Goal: Information Seeking & Learning: Check status

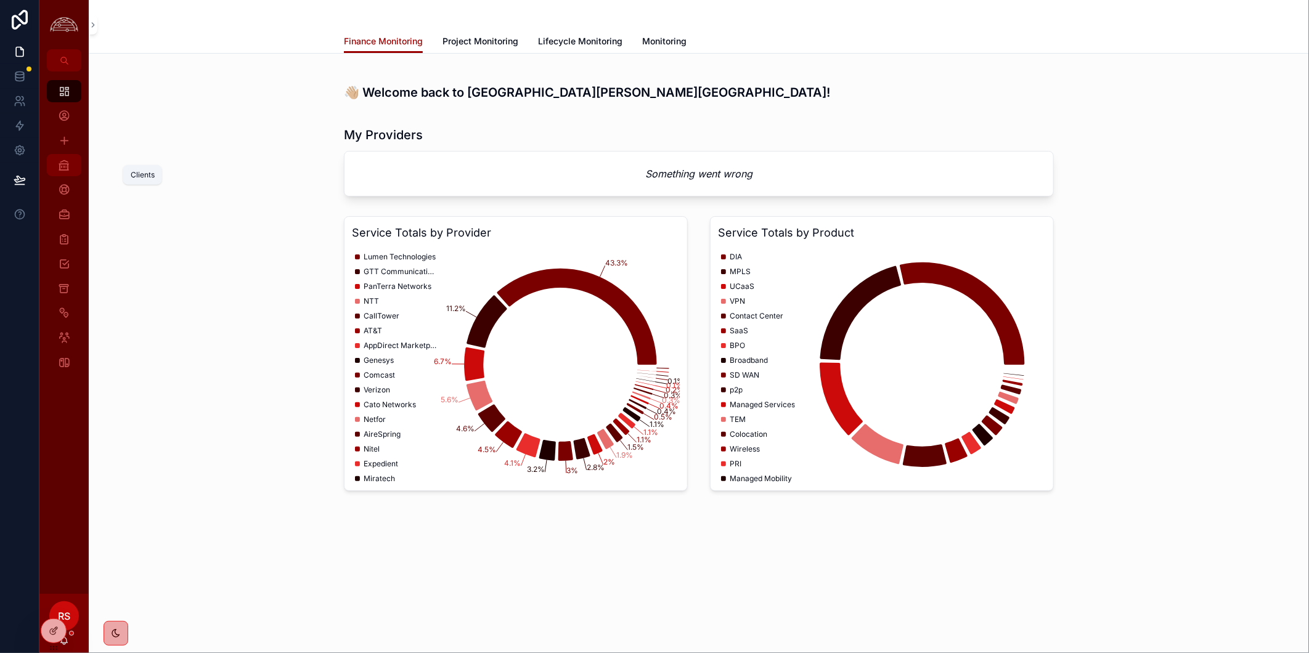
click at [66, 165] on icon "scrollable content" at bounding box center [64, 165] width 12 height 12
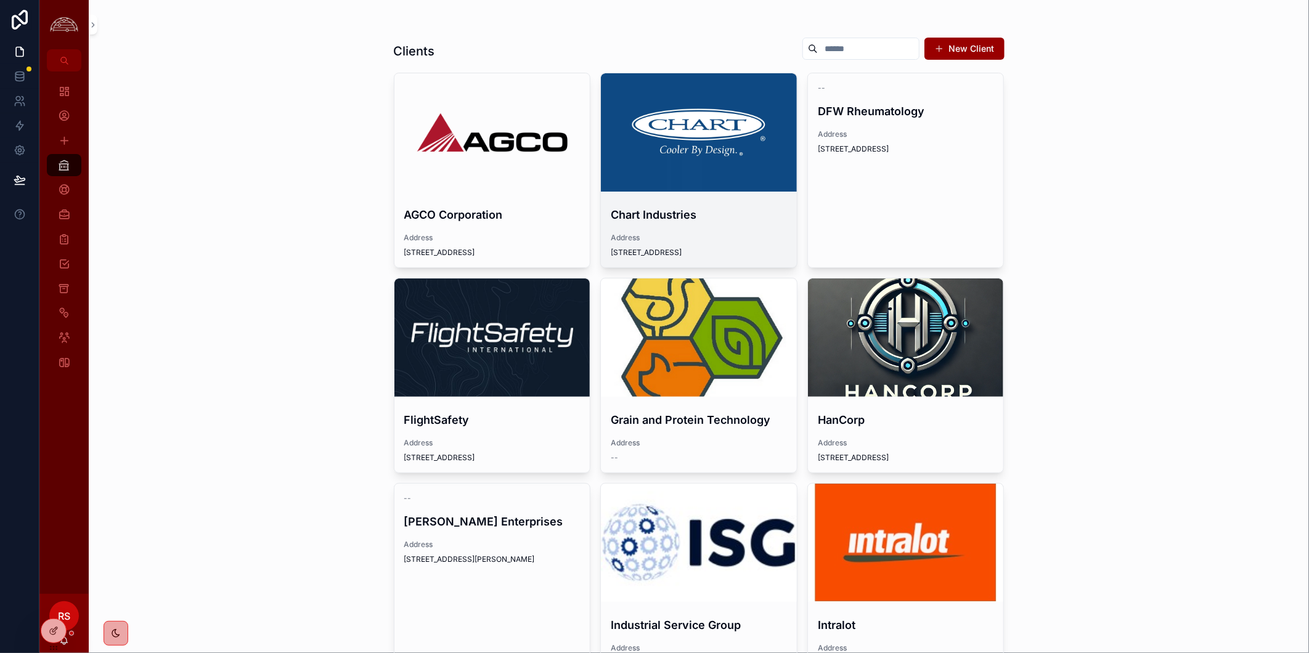
click at [680, 157] on div "scrollable content" at bounding box center [699, 132] width 196 height 118
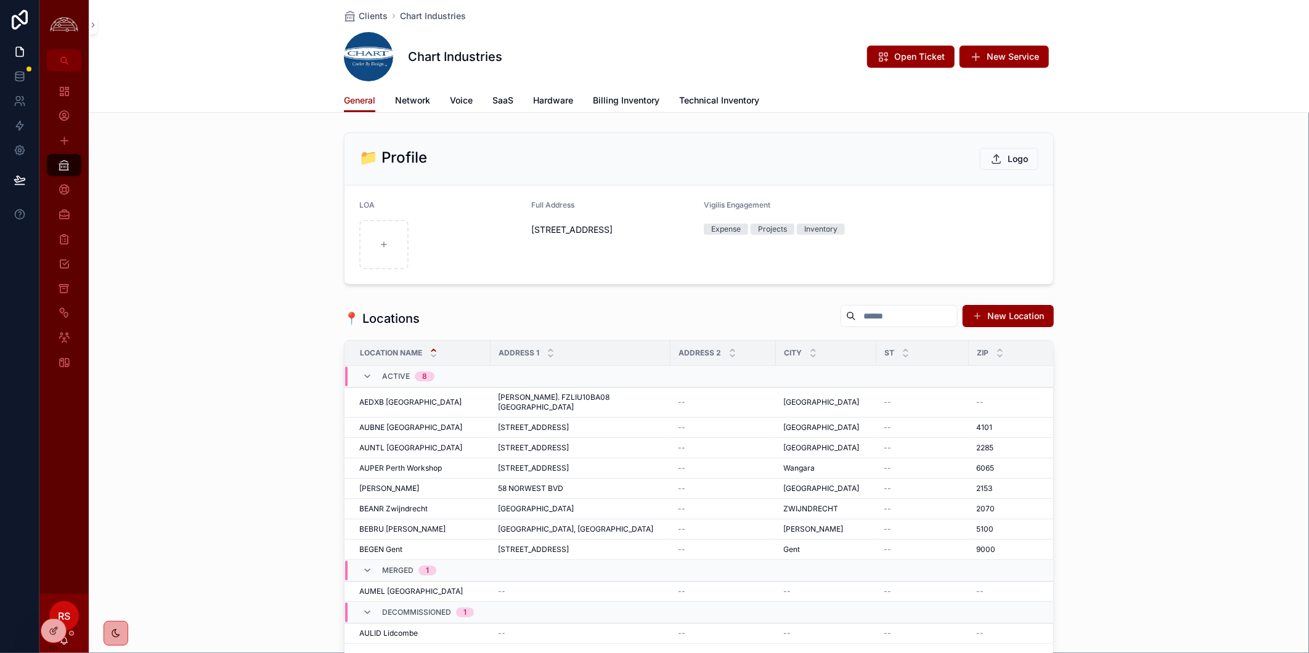
click at [428, 100] on div "General Network Voice SaaS Hardware Billing Inventory Technical Inventory" at bounding box center [699, 100] width 710 height 23
click at [415, 96] on span "Network" at bounding box center [412, 100] width 35 height 12
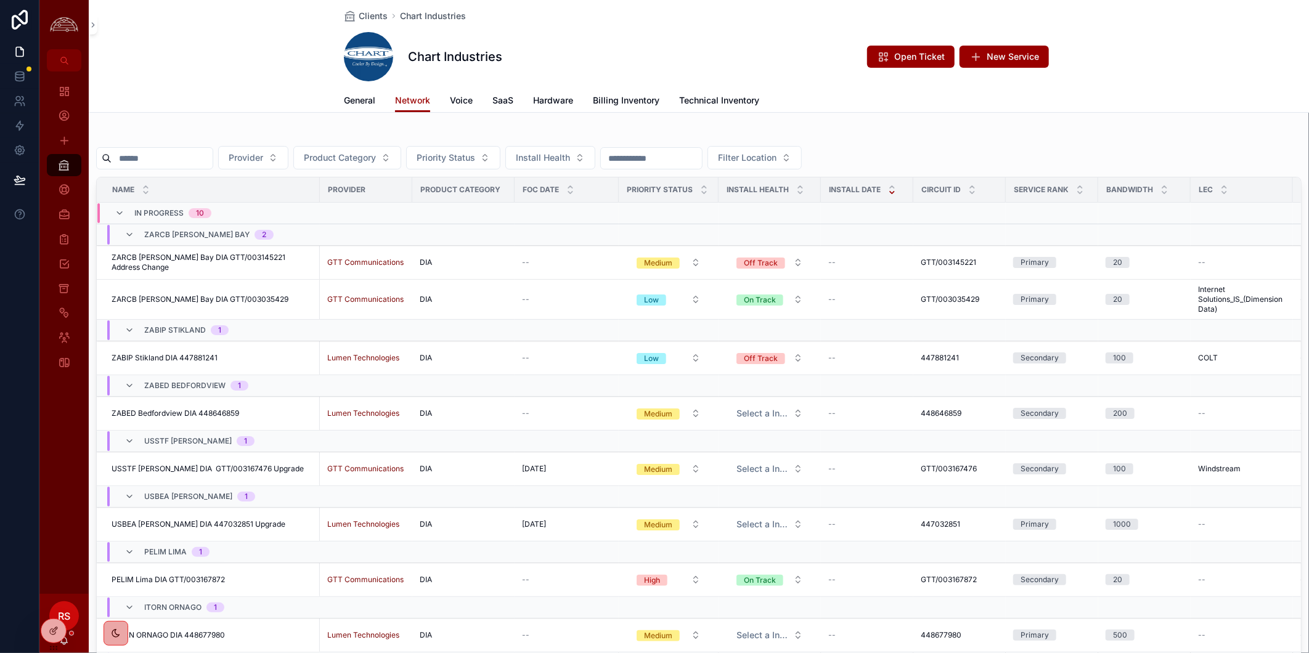
click at [213, 155] on input "scrollable content" at bounding box center [162, 158] width 101 height 17
paste input "*********"
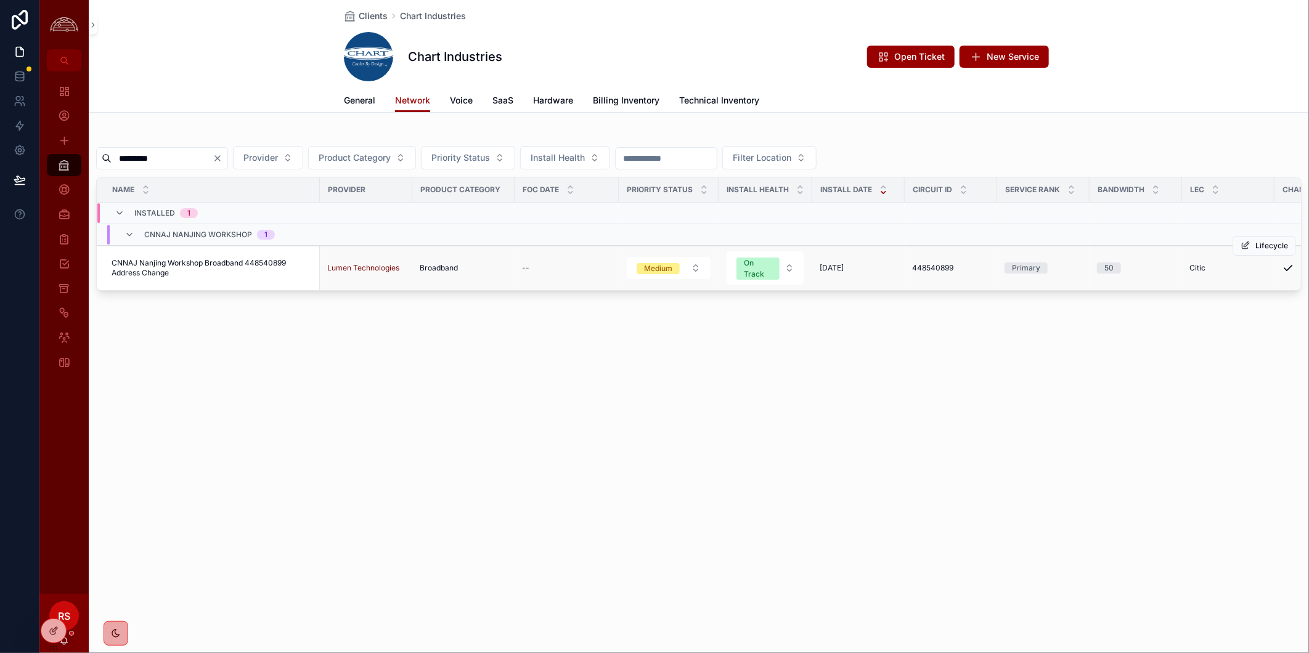
type input "*********"
click at [176, 259] on span "CNNAJ Nanjing Workshop Broadband 448540899 Address Change" at bounding box center [212, 268] width 201 height 20
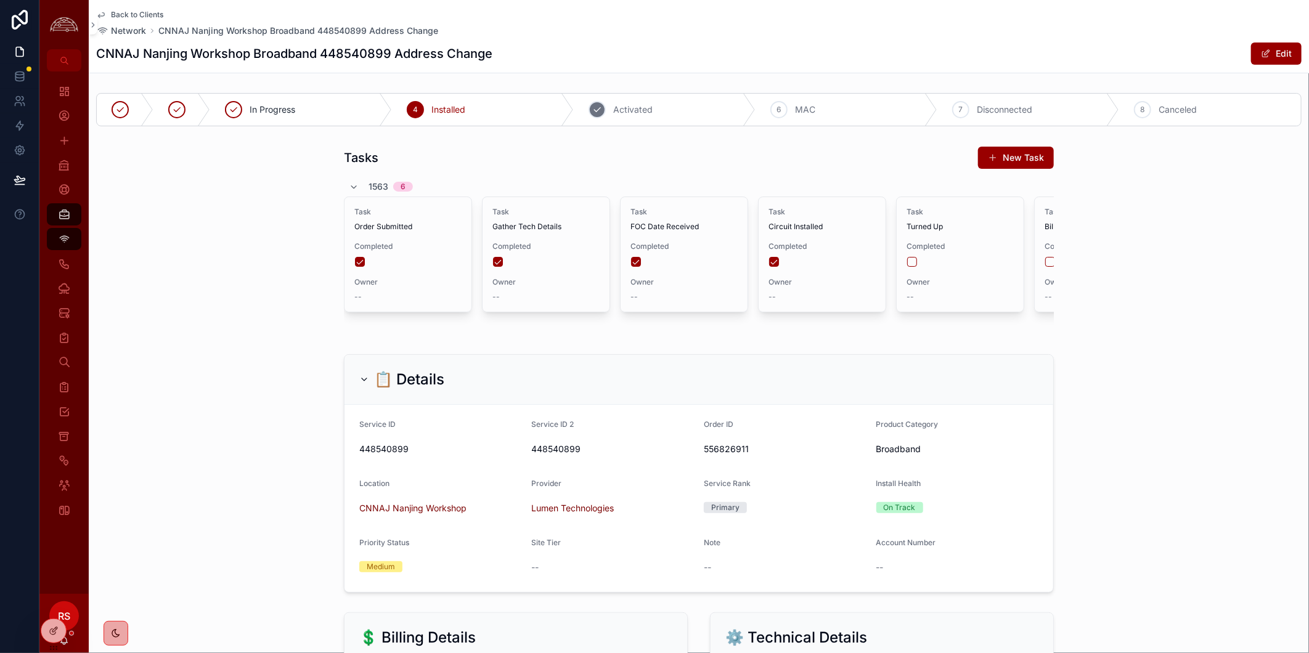
click at [599, 106] on div "5" at bounding box center [597, 109] width 17 height 17
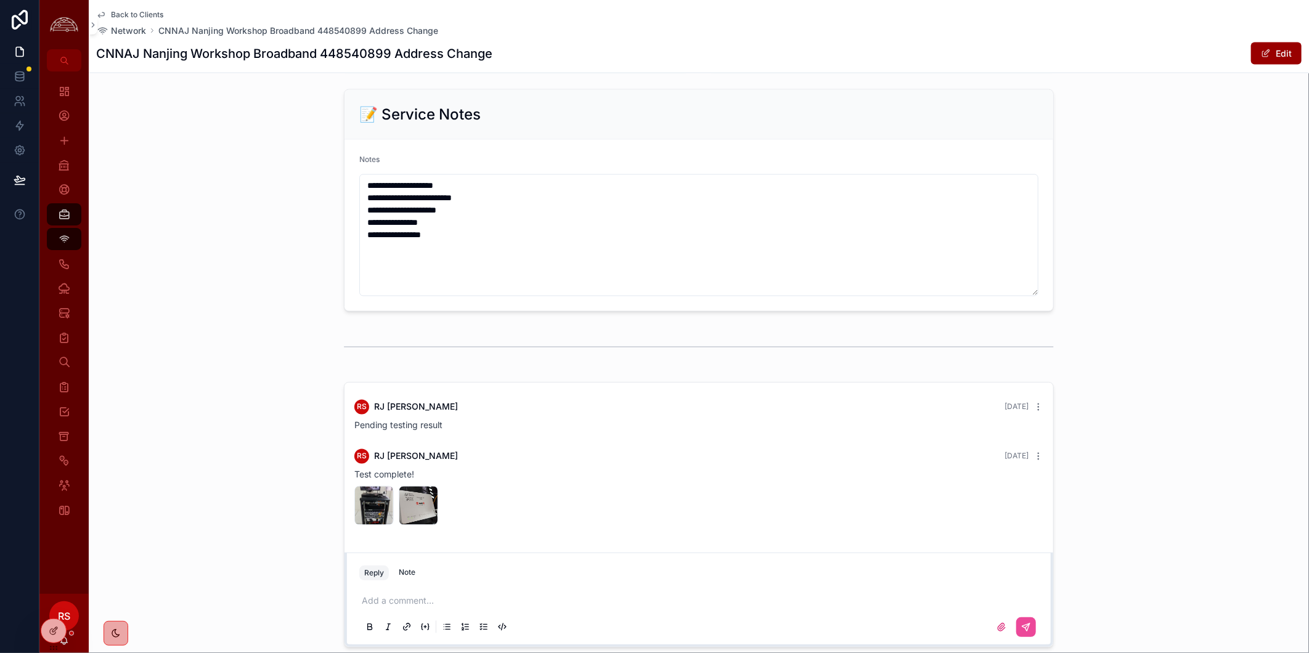
scroll to position [1414, 0]
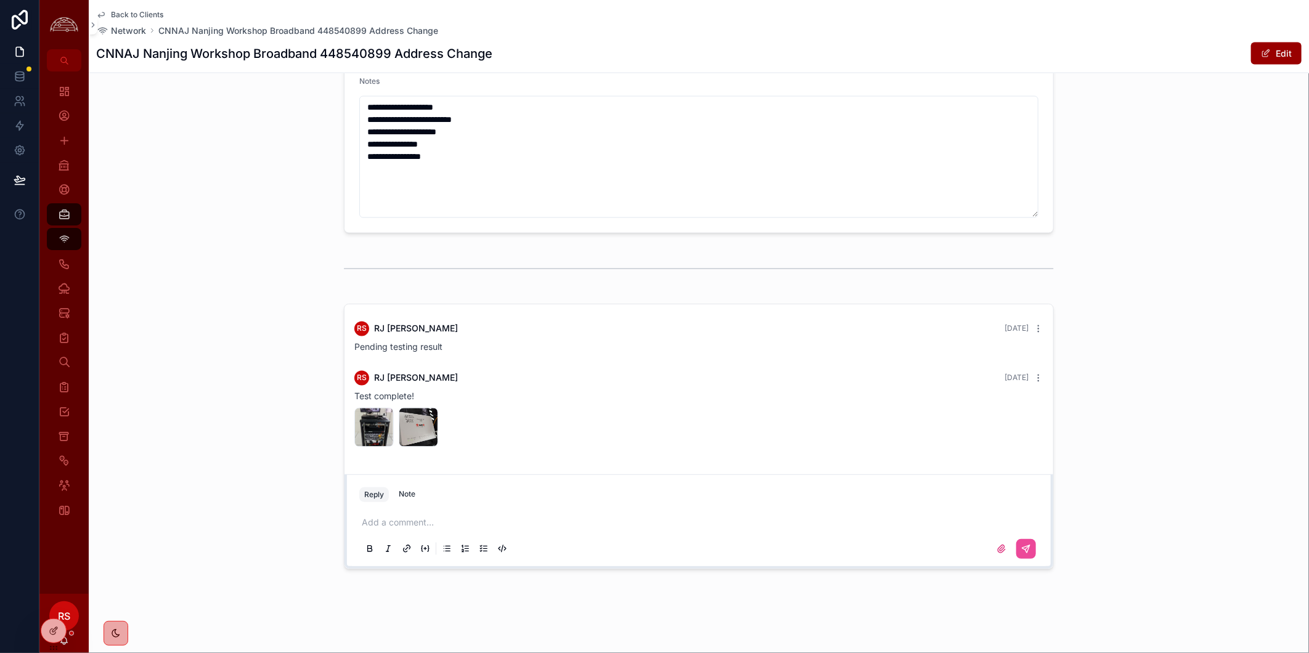
click at [853, 529] on p "scrollable content" at bounding box center [701, 523] width 679 height 12
click at [1022, 541] on button "scrollable content" at bounding box center [1026, 549] width 20 height 20
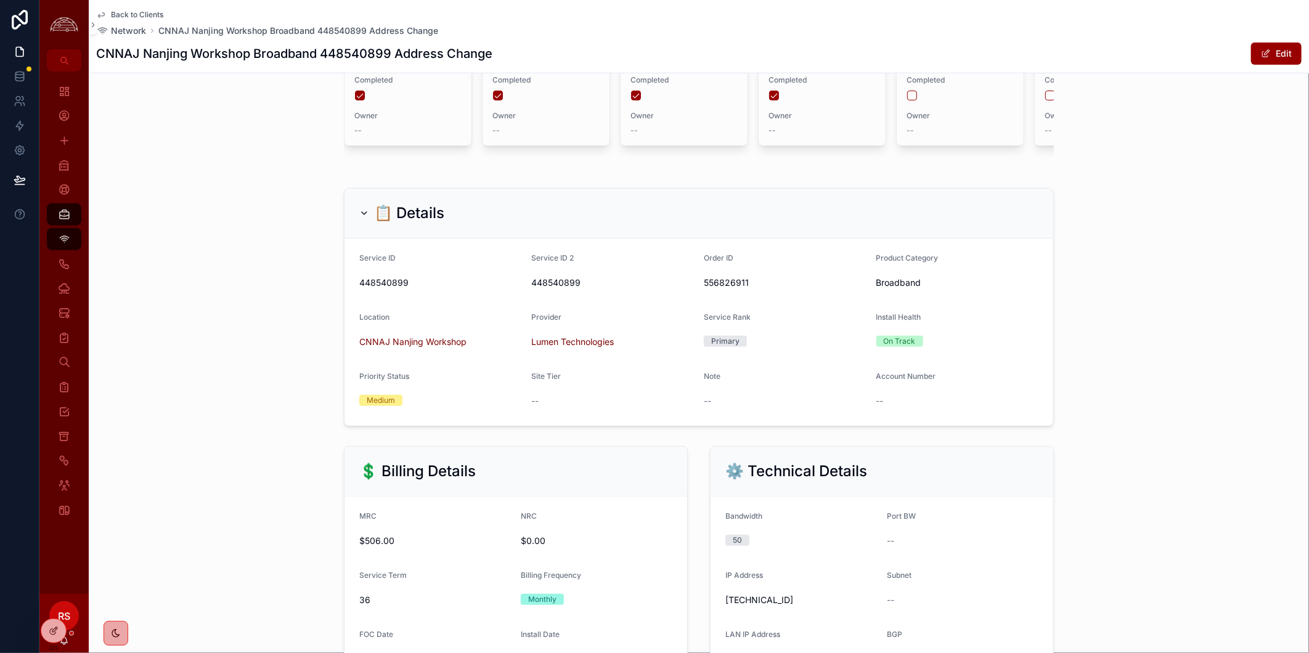
scroll to position [0, 0]
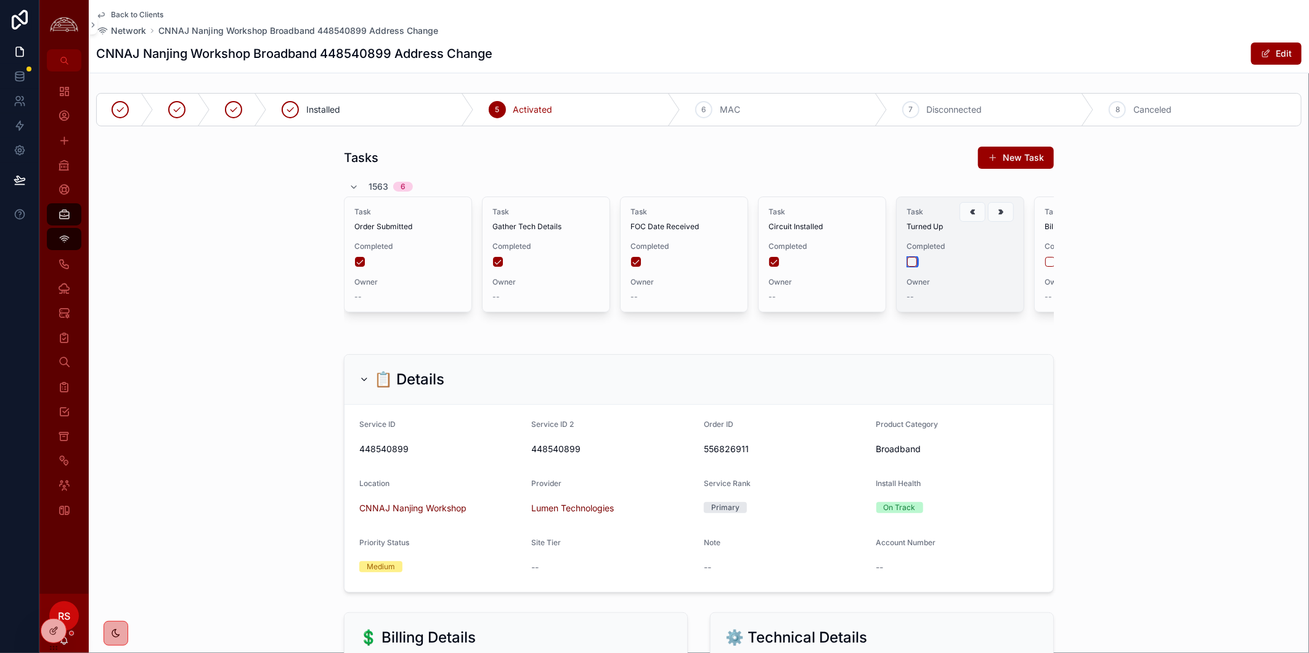
click at [909, 259] on button "scrollable content" at bounding box center [912, 262] width 10 height 10
drag, startPoint x: 1242, startPoint y: 382, endPoint x: 1210, endPoint y: 331, distance: 60.4
click at [1243, 382] on div "📋 Details Service ID 448540899 Service ID 2 448540899 Order ID 556826911 Produc…" at bounding box center [699, 473] width 1220 height 248
click at [701, 35] on div "Back to Clients Network CNNAJ Nanjing Workshop Broadband 448540899 Address Chan…" at bounding box center [699, 23] width 1206 height 27
click at [137, 14] on span "Back to Clients" at bounding box center [137, 15] width 52 height 10
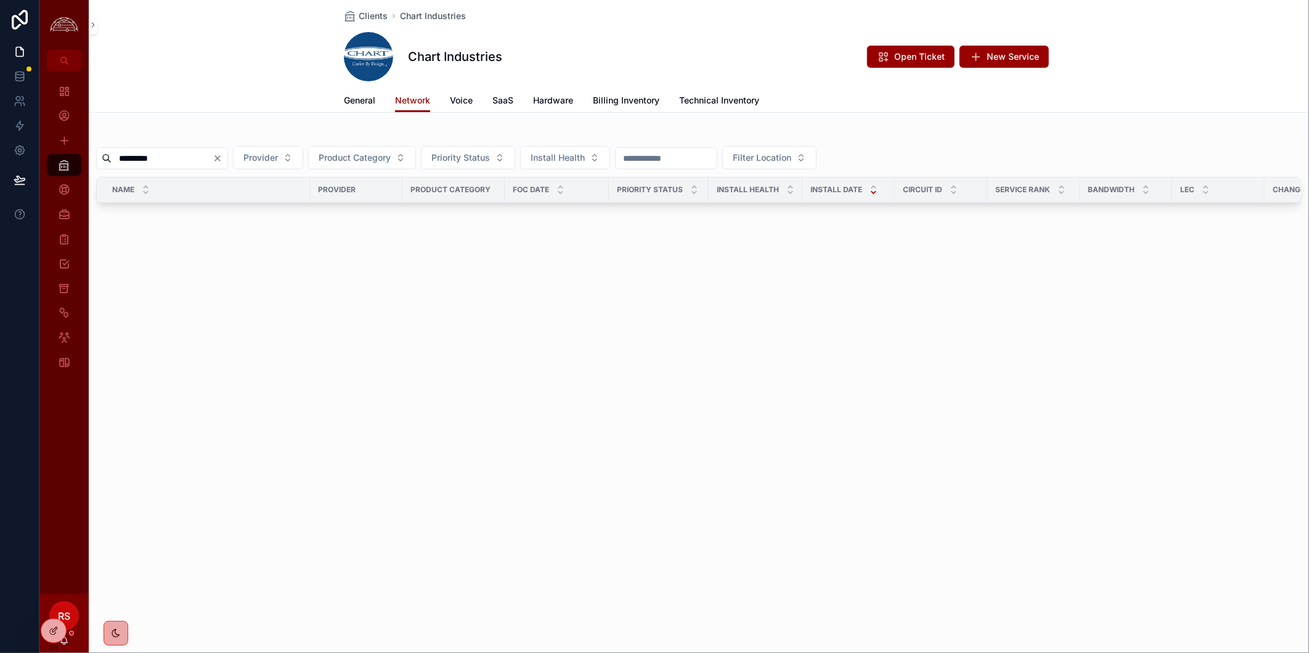
click at [191, 155] on input "*********" at bounding box center [162, 158] width 101 height 17
paste input "****"
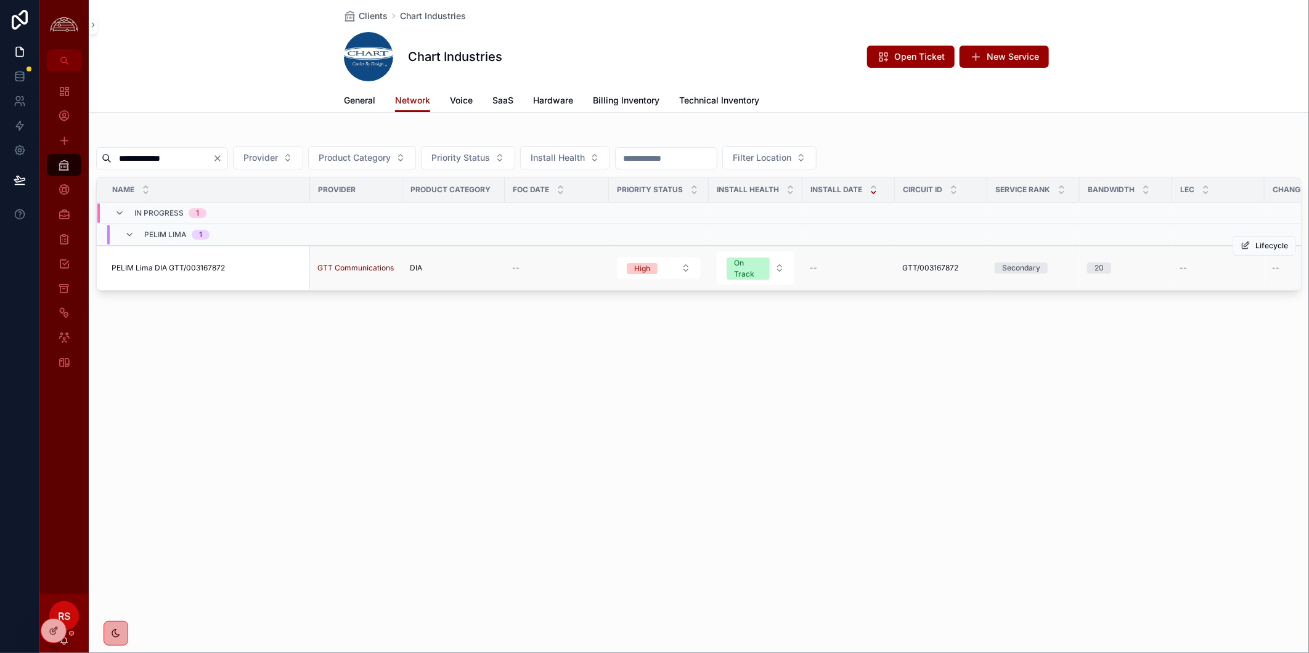
type input "**********"
click at [183, 268] on span "PELIM Lima DIA GTT/003167872" at bounding box center [168, 268] width 113 height 10
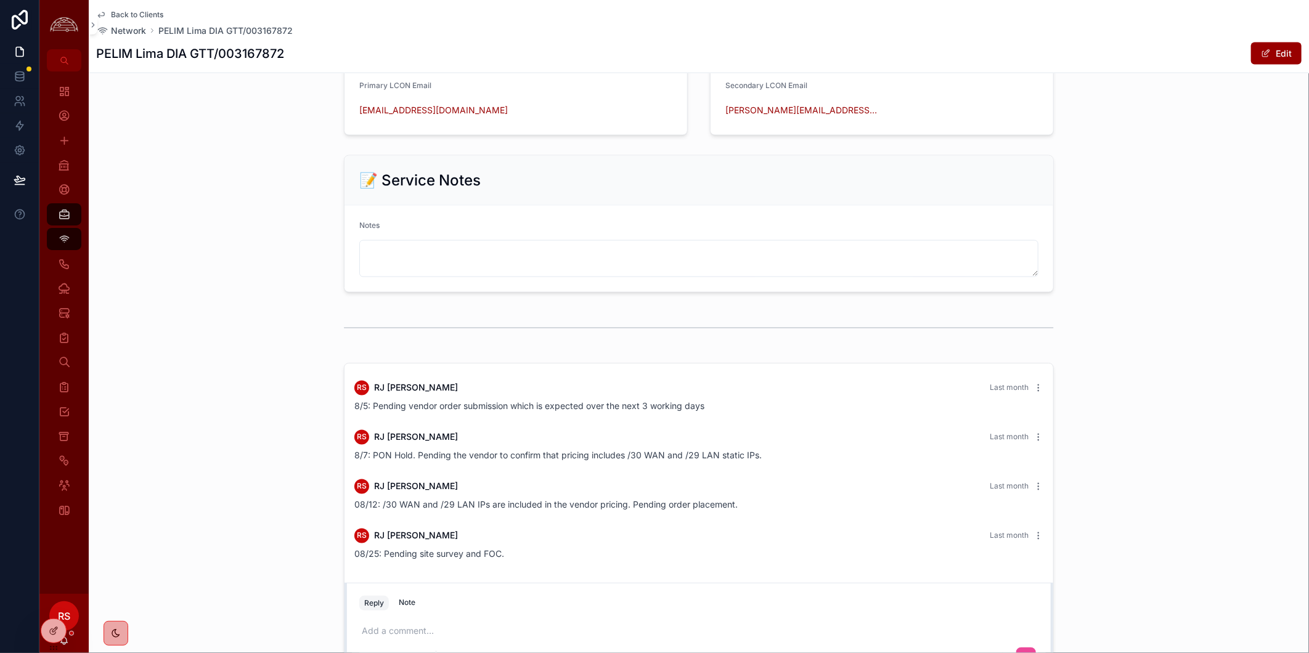
scroll to position [1328, 0]
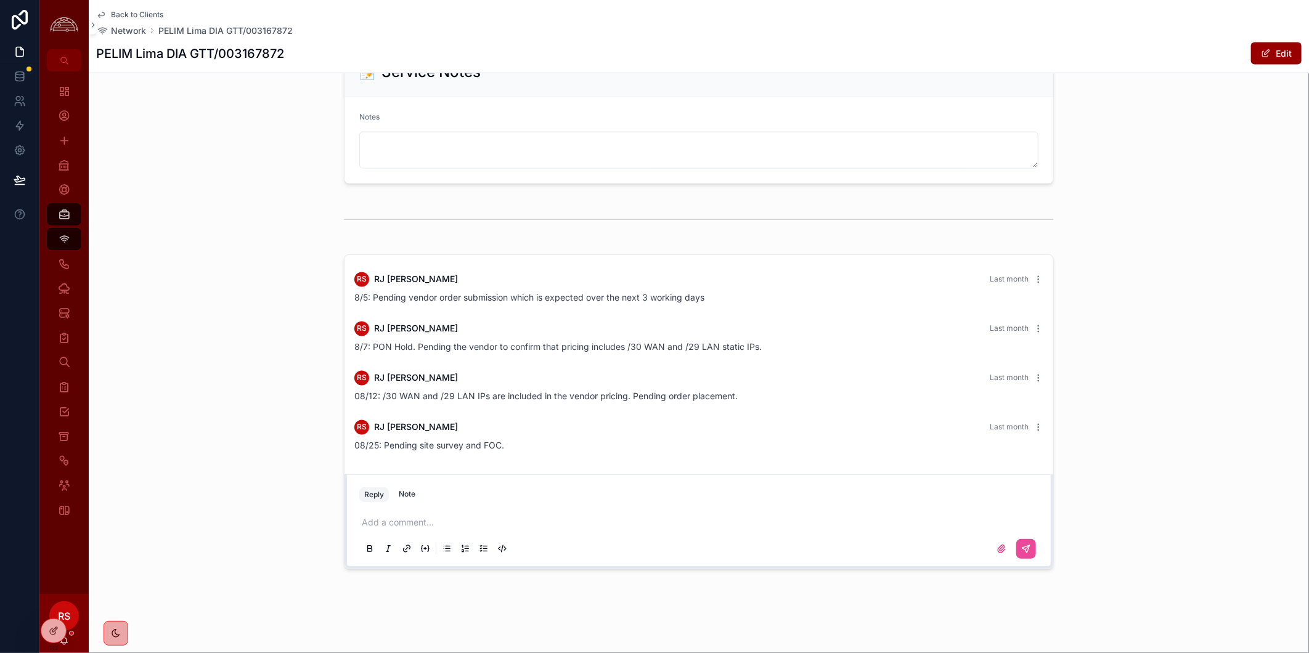
click at [674, 522] on p "scrollable content" at bounding box center [701, 523] width 679 height 12
click at [1026, 553] on icon "scrollable content" at bounding box center [1026, 549] width 10 height 10
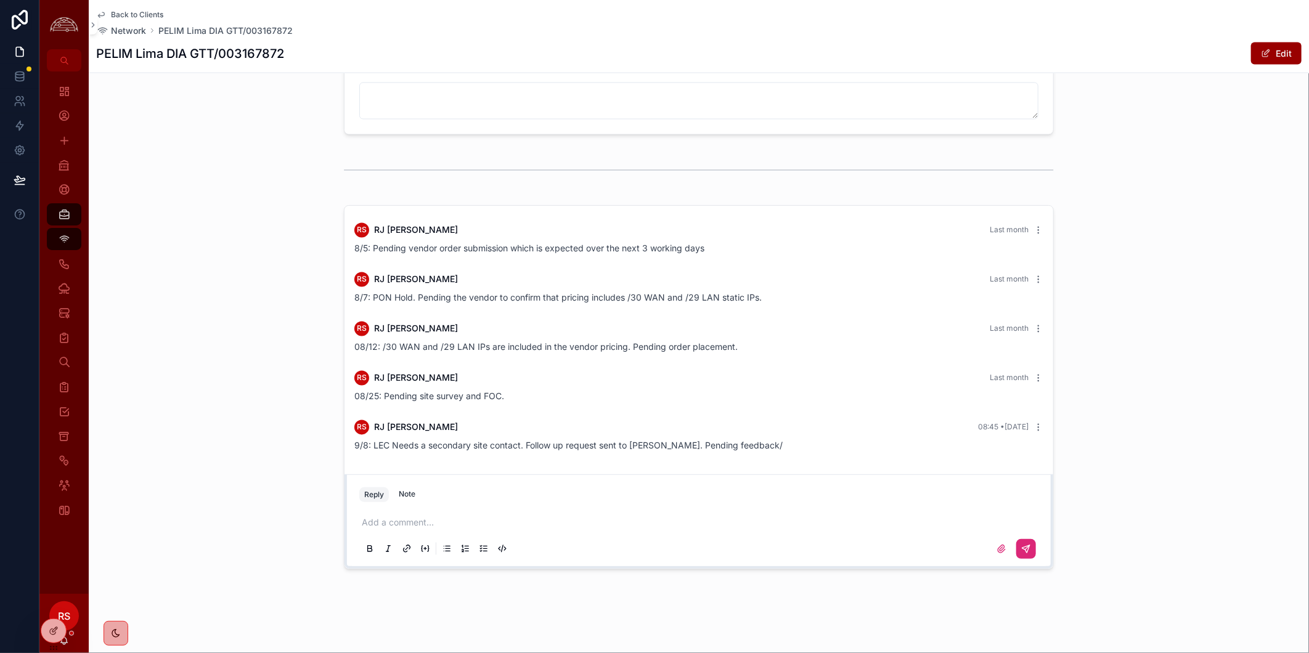
click at [695, 449] on span "9/8: LEC Needs a secondary site contact. Follow up request sent to [PERSON_NAME…" at bounding box center [568, 446] width 428 height 10
copy span "9/8: LEC Needs a secondary site contact. Follow up request sent to [PERSON_NAME…"
click at [1268, 309] on div "RS [PERSON_NAME] Last month 8/5: Pending vendor order submission which is expec…" at bounding box center [699, 387] width 1220 height 374
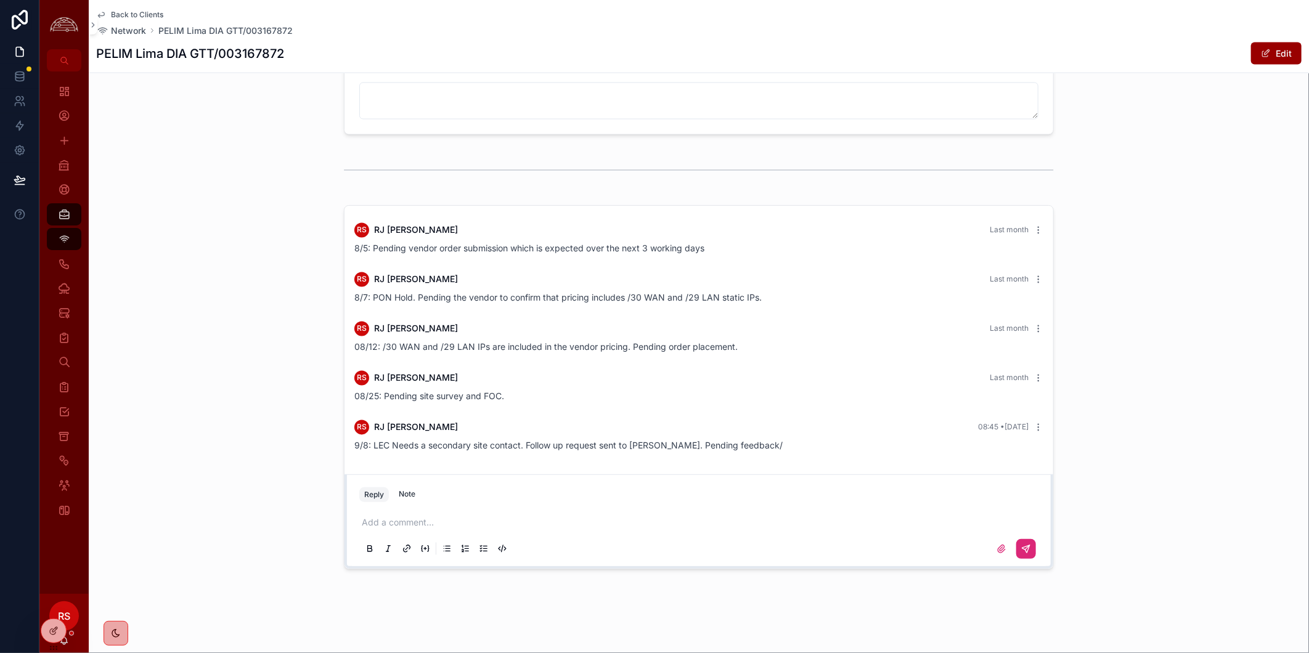
click at [133, 12] on span "Back to Clients" at bounding box center [137, 15] width 52 height 10
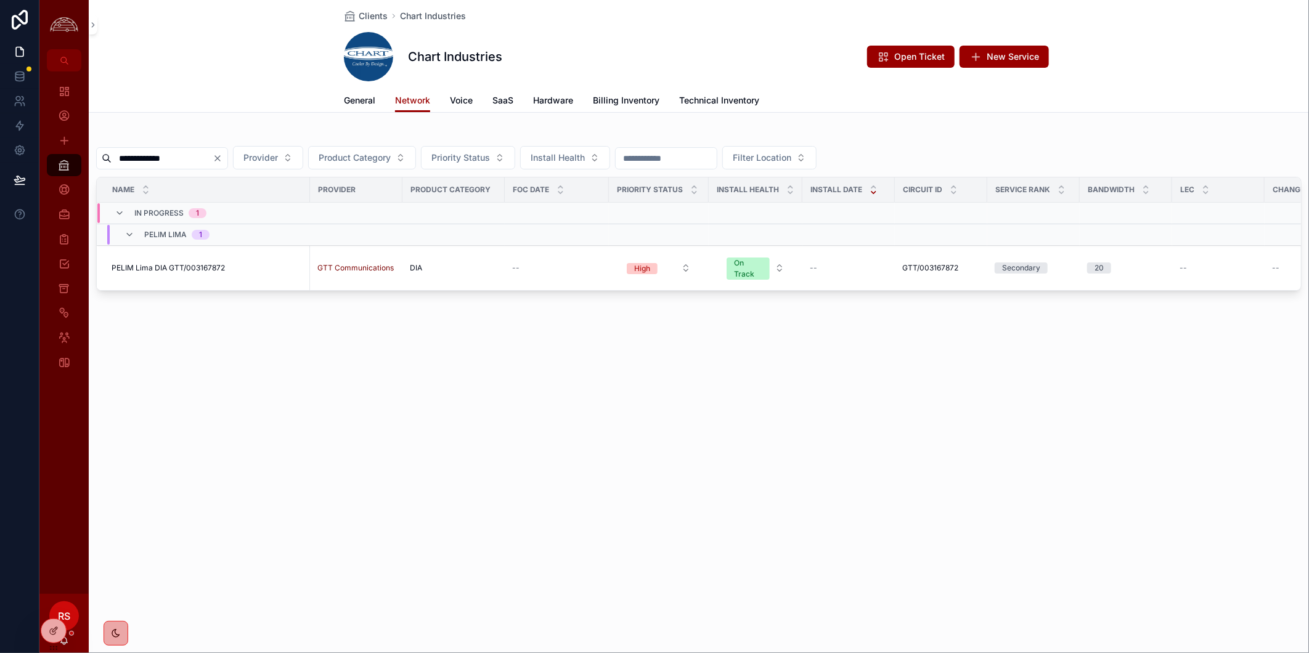
click at [192, 155] on input "**********" at bounding box center [162, 158] width 101 height 17
paste input "scrollable content"
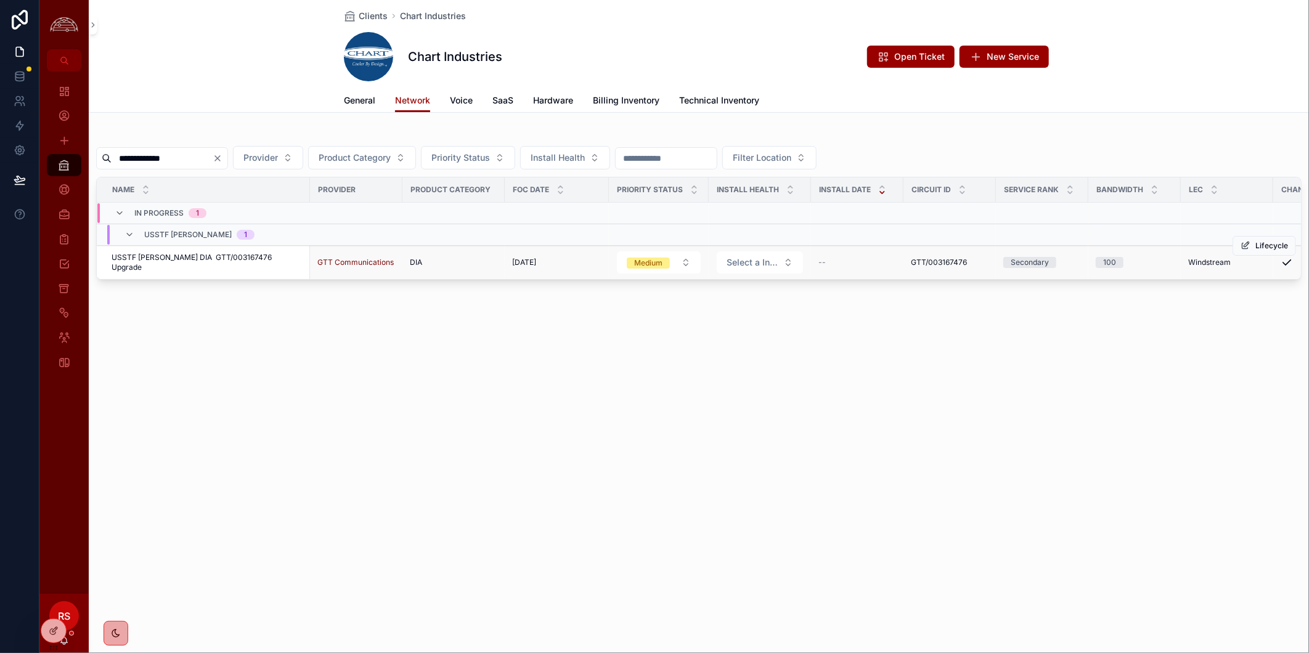
type input "**********"
click at [165, 262] on span "USSTF [PERSON_NAME] DIA GTT/003167476 Upgrade" at bounding box center [207, 263] width 191 height 20
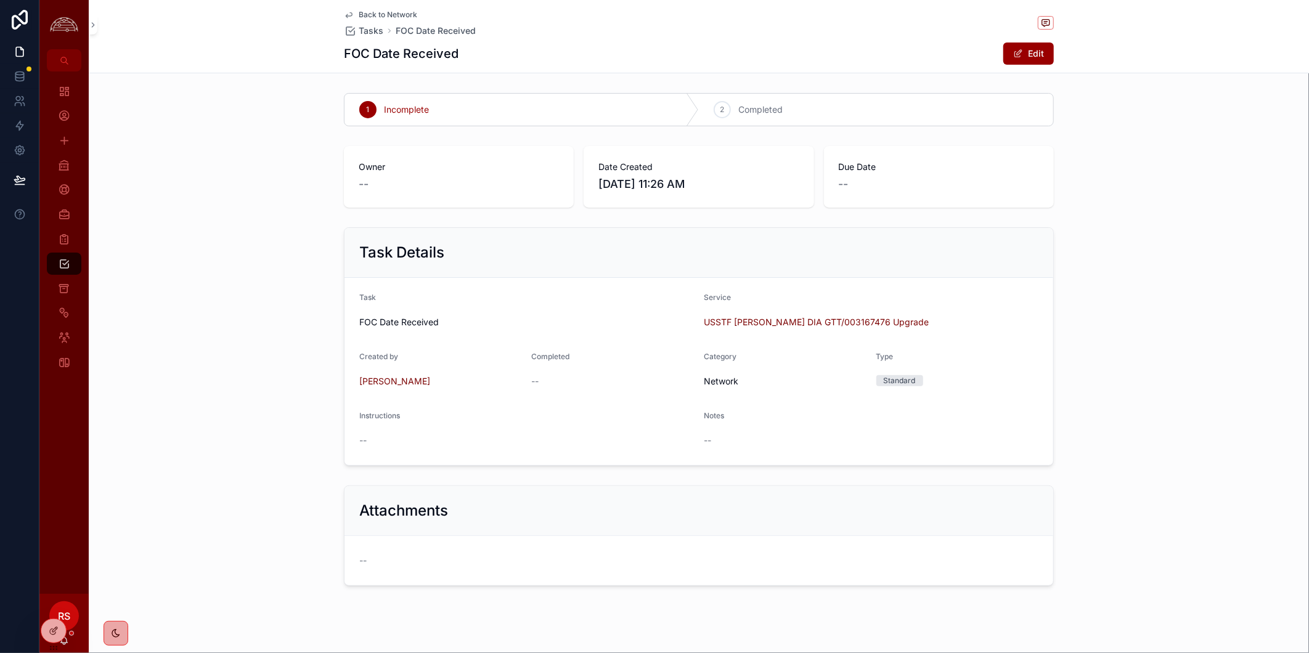
click at [392, 16] on span "Back to Network" at bounding box center [388, 15] width 59 height 10
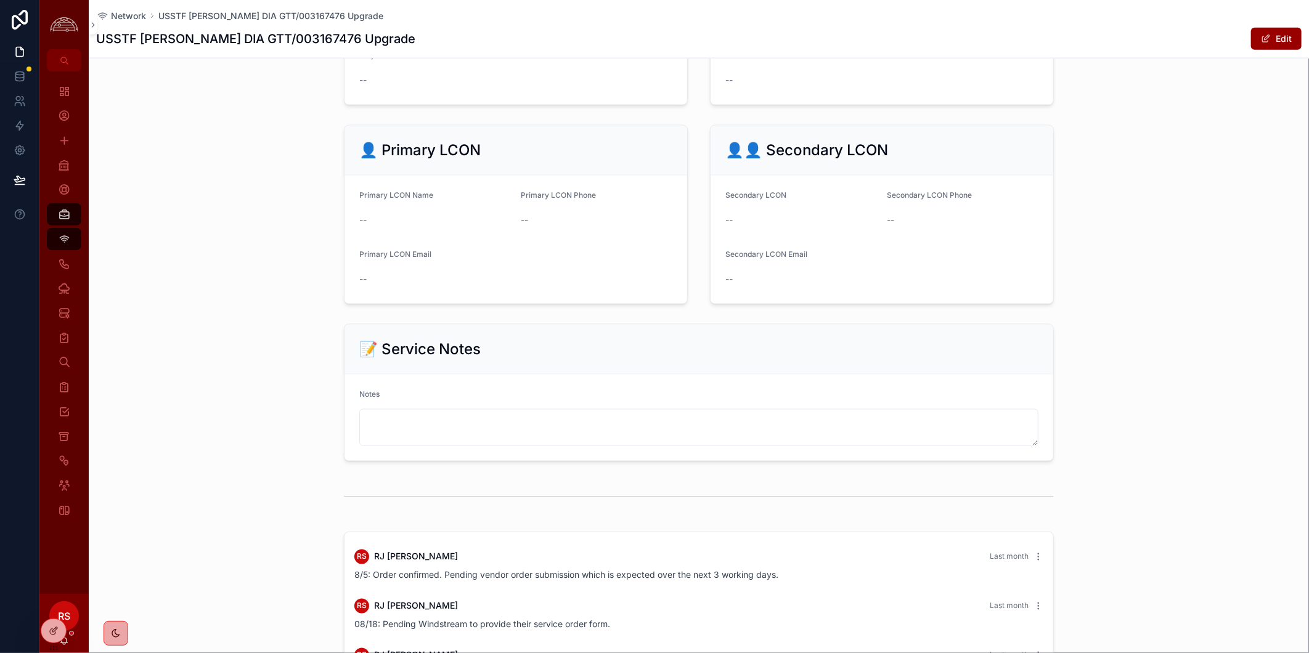
scroll to position [1314, 0]
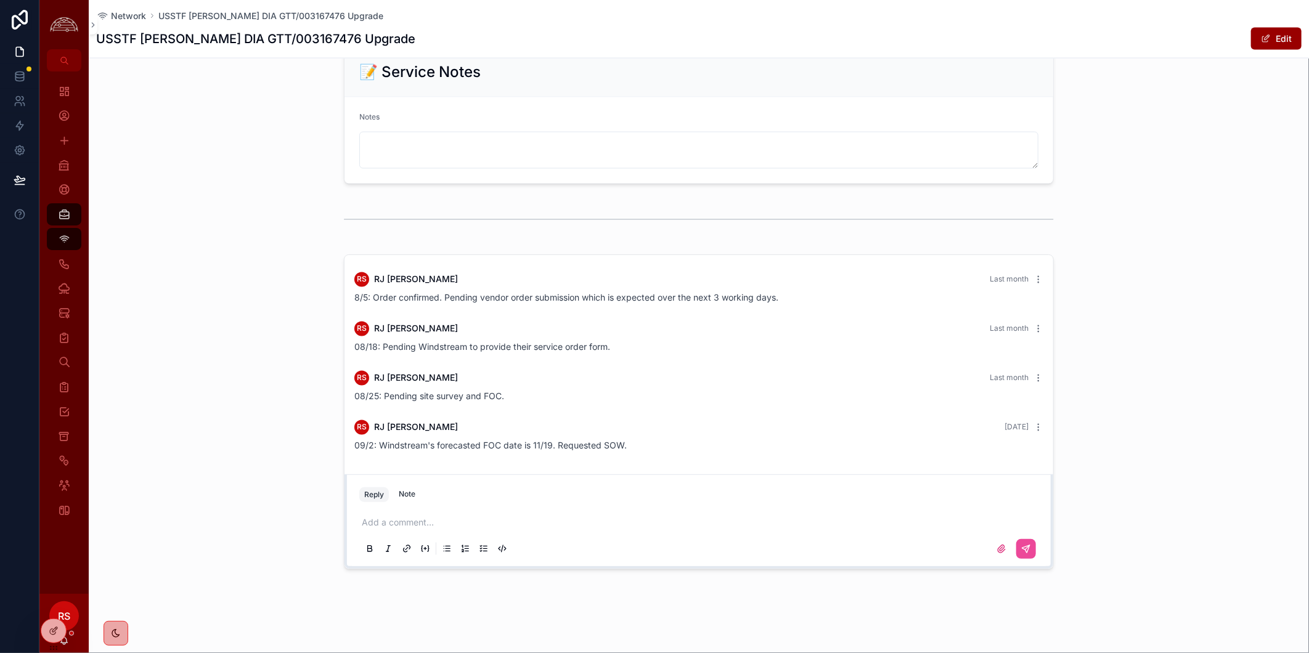
click at [436, 525] on p "scrollable content" at bounding box center [701, 523] width 679 height 12
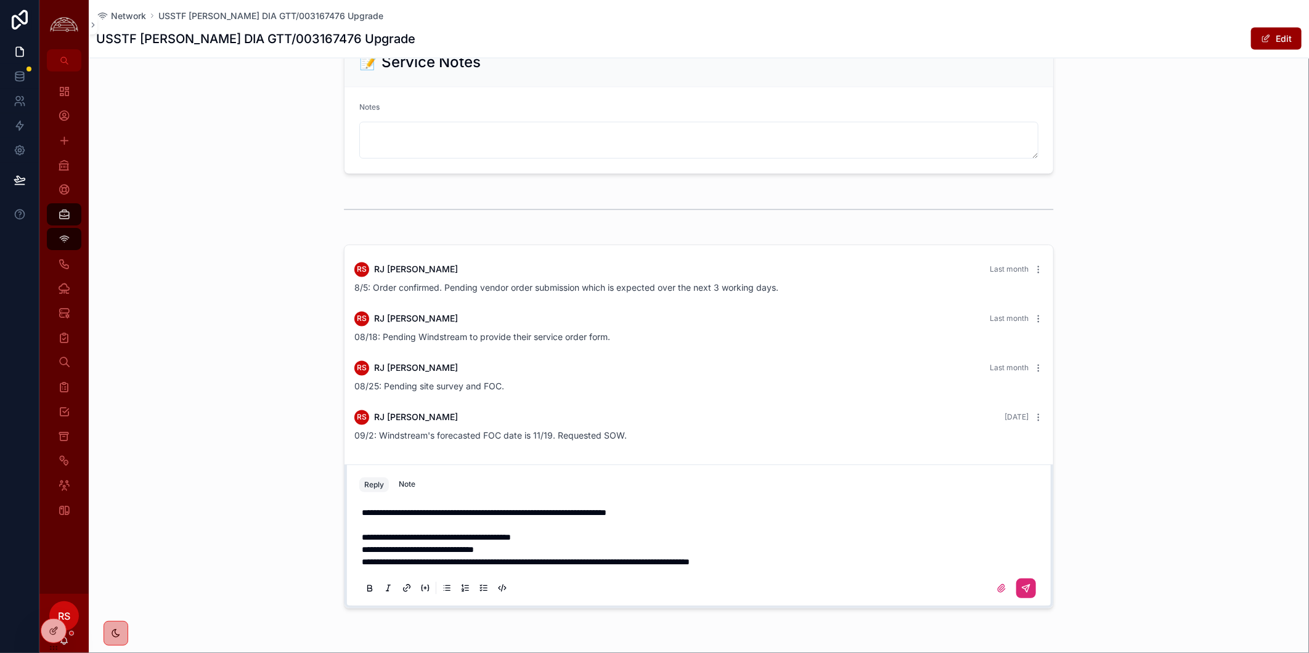
click at [1021, 594] on icon "scrollable content" at bounding box center [1026, 589] width 10 height 10
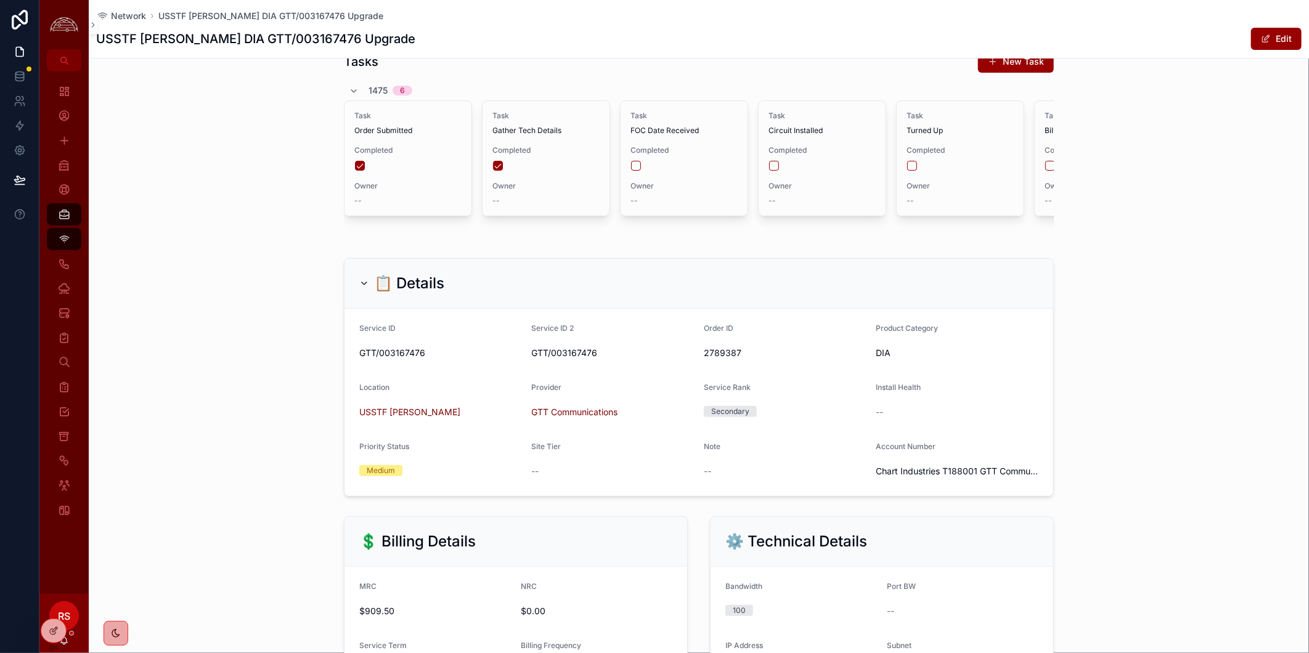
scroll to position [0, 0]
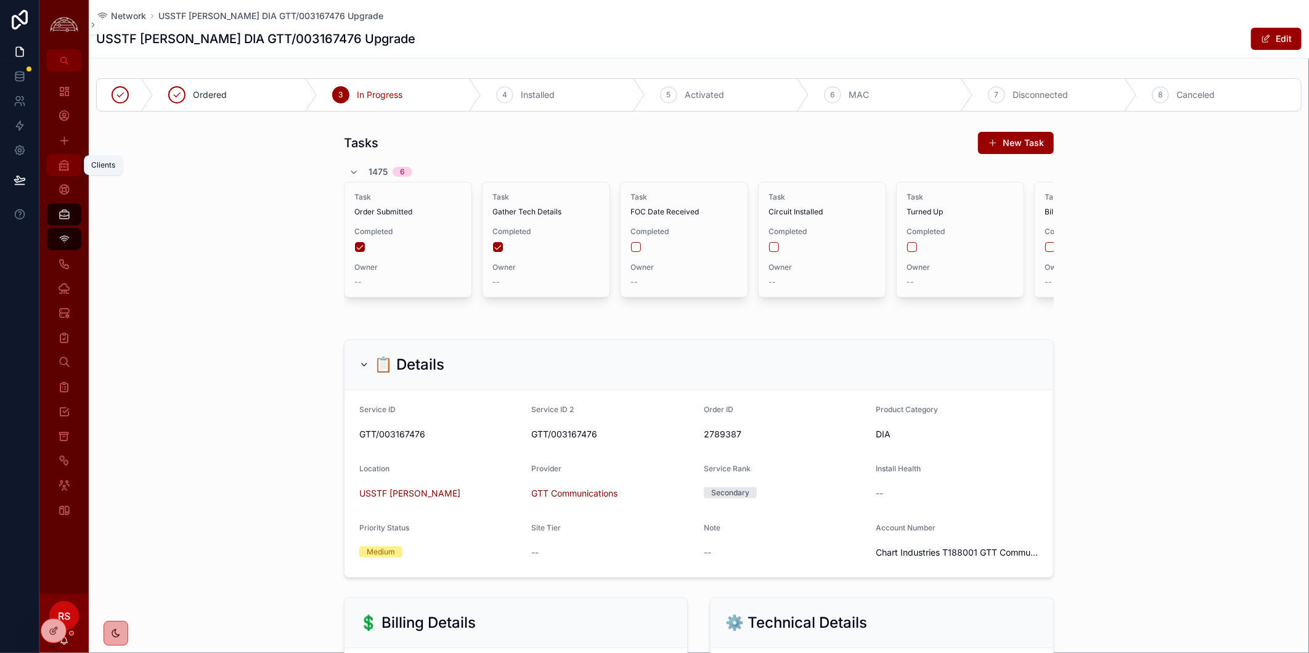
click at [64, 170] on icon "scrollable content" at bounding box center [64, 165] width 12 height 12
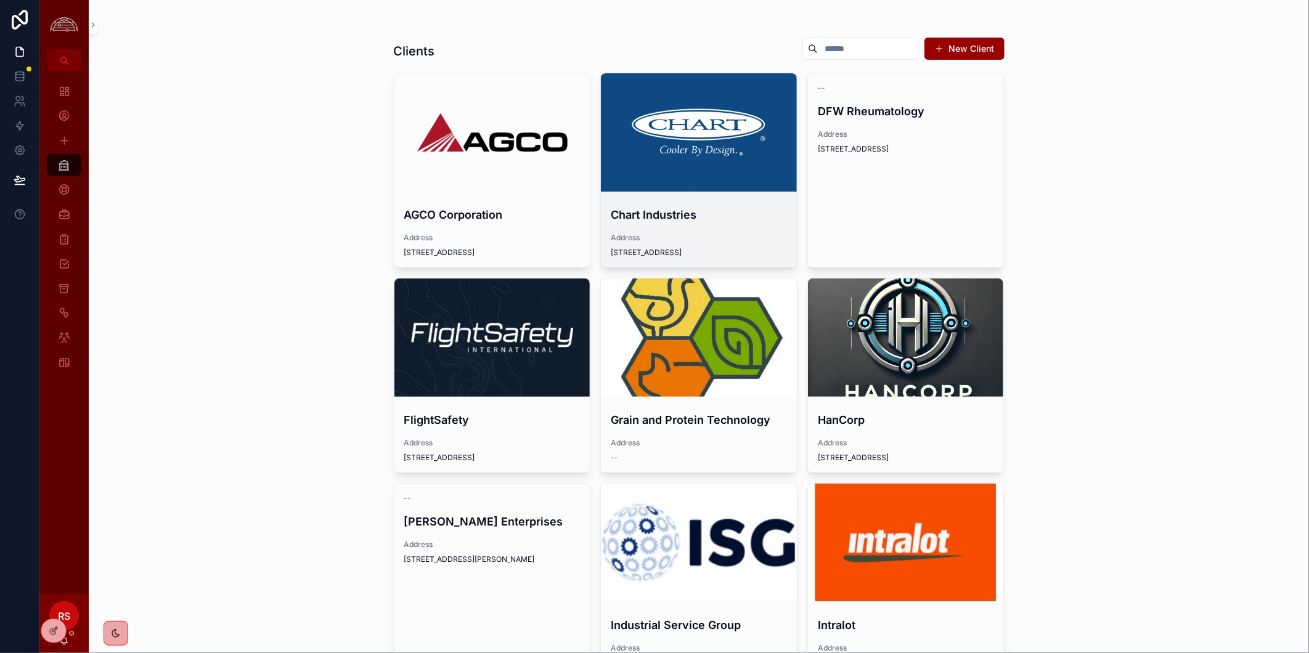
click at [629, 178] on div "scrollable content" at bounding box center [699, 132] width 196 height 118
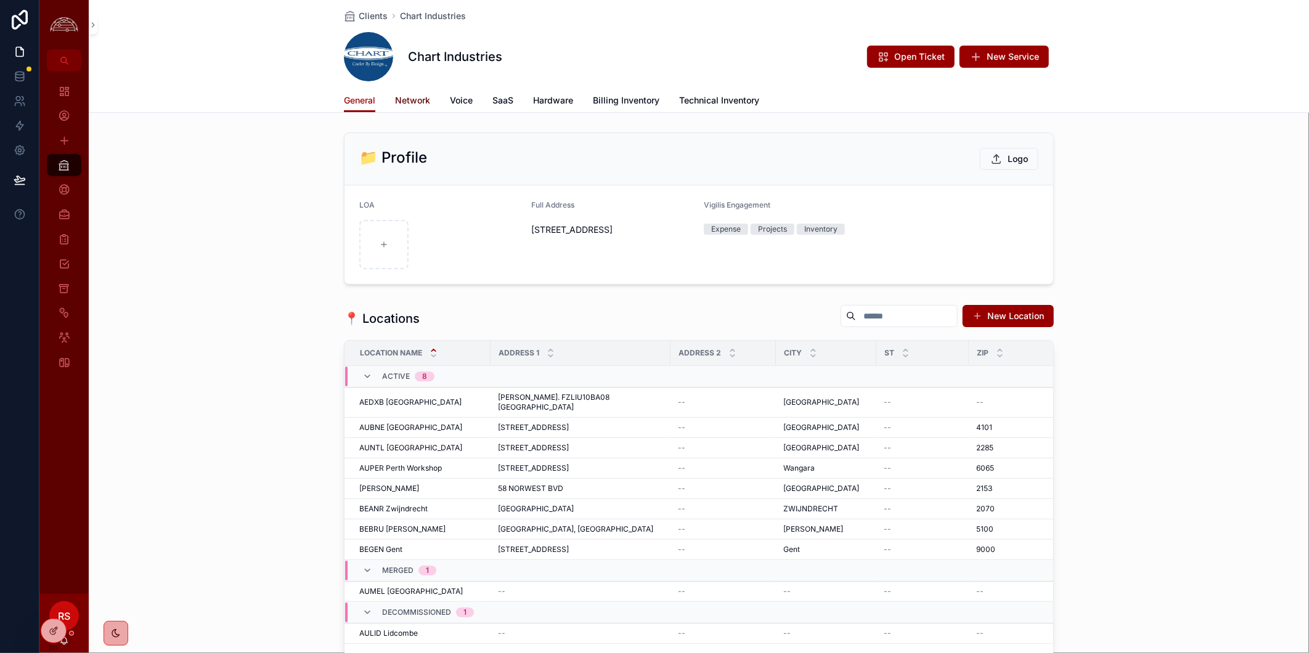
click at [414, 99] on span "Network" at bounding box center [412, 100] width 35 height 12
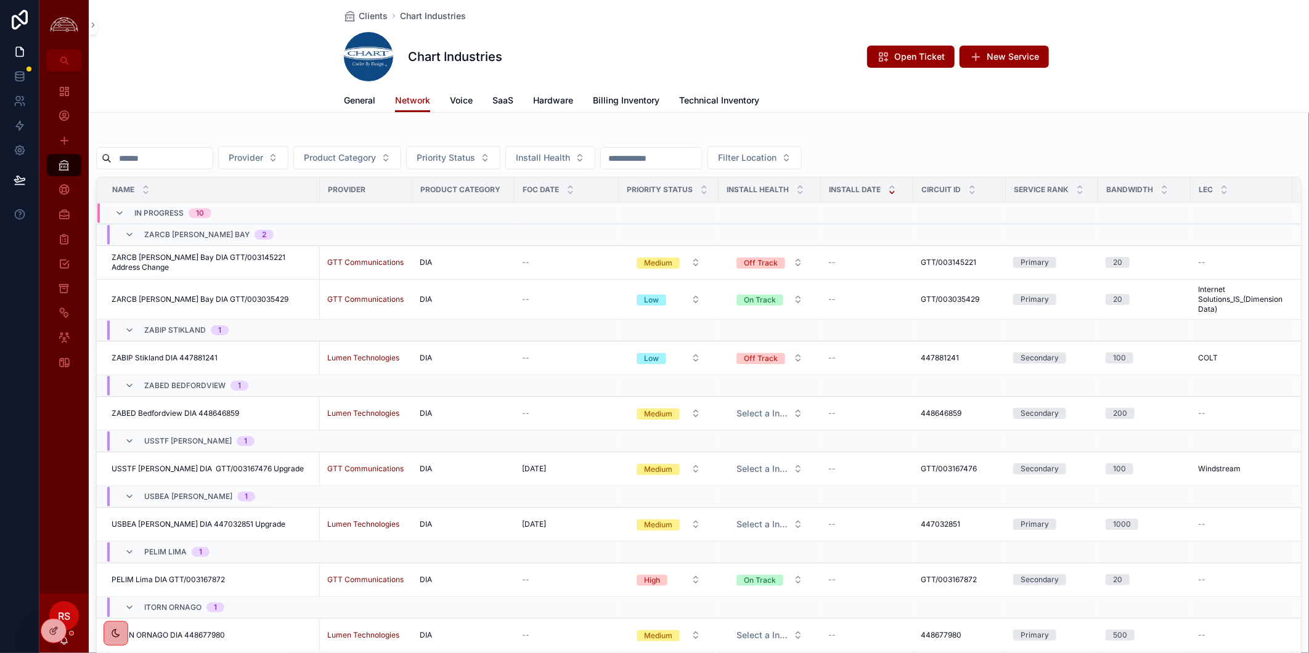
click at [192, 155] on input "scrollable content" at bounding box center [162, 158] width 101 height 17
paste input "*********"
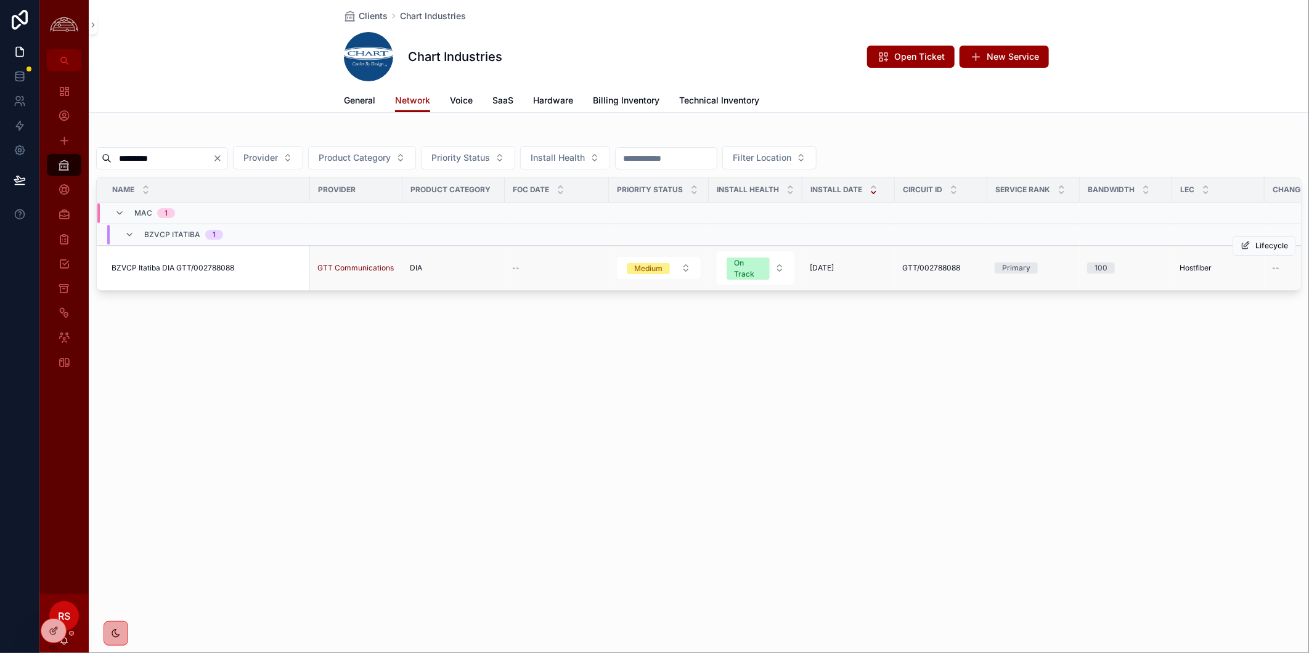
type input "*********"
click at [182, 266] on span "BZVCP Itatiba DIA GTT/002788088" at bounding box center [173, 268] width 123 height 10
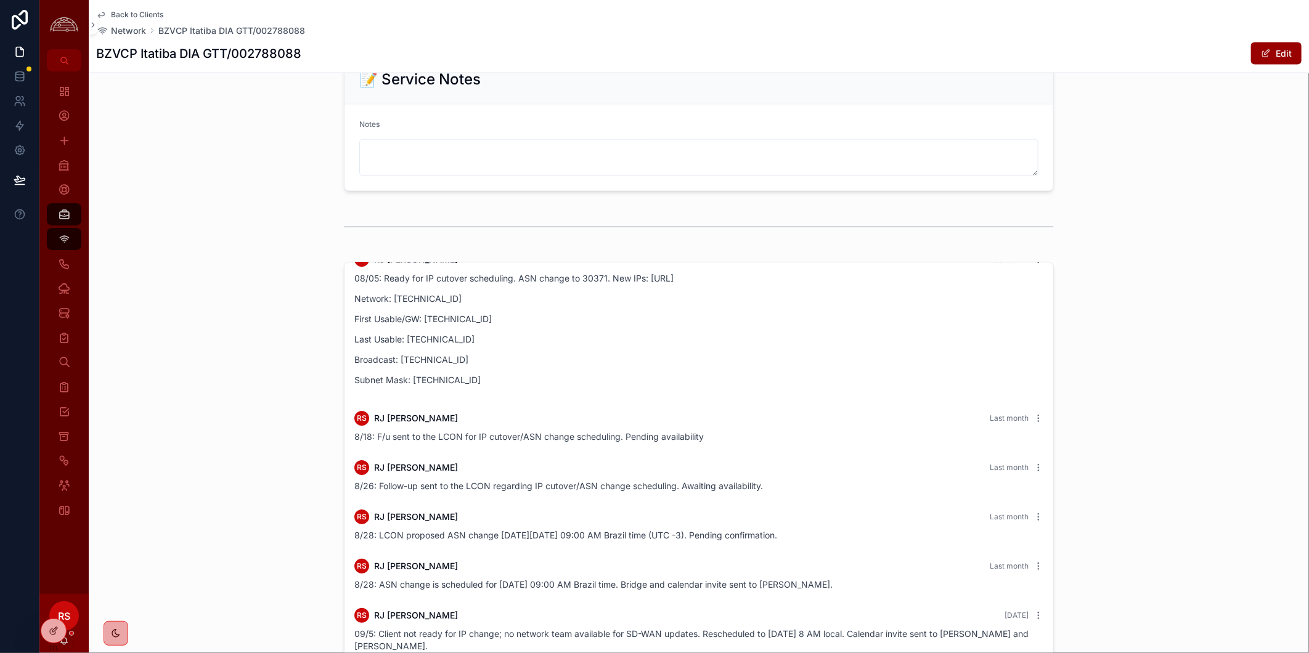
scroll to position [1467, 0]
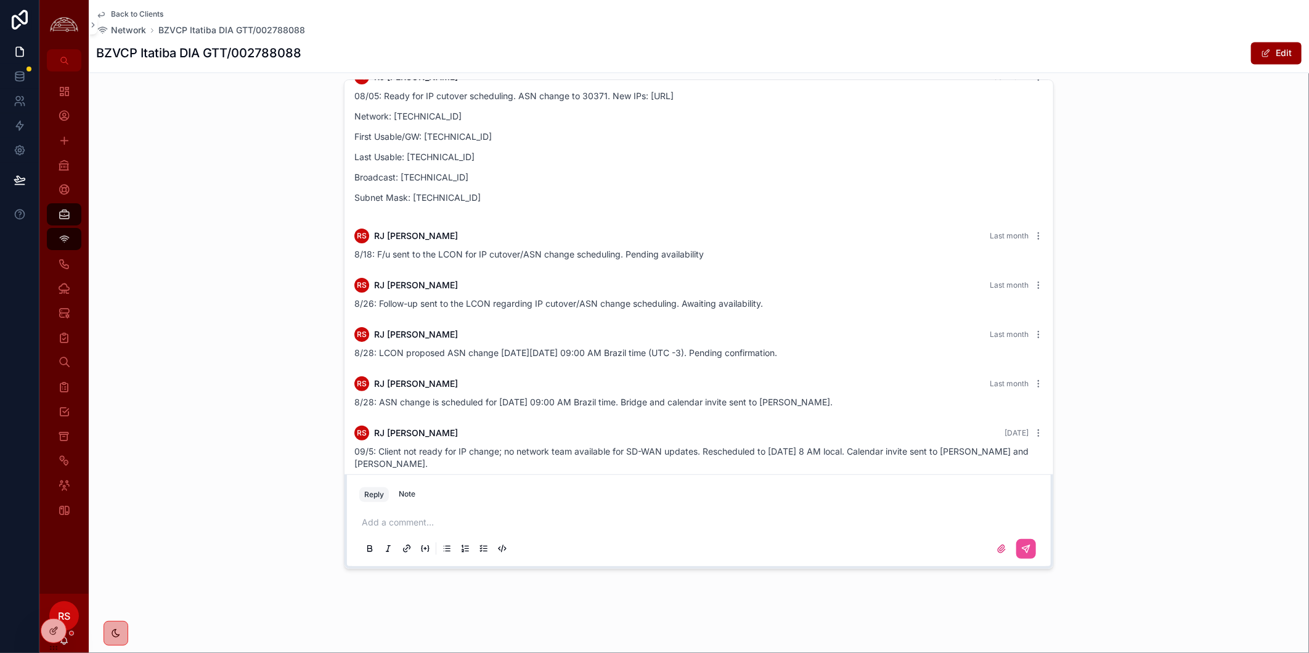
drag, startPoint x: 153, startPoint y: 385, endPoint x: 235, endPoint y: 370, distance: 83.2
click at [153, 385] on div "RS [PERSON_NAME] Last month Pending ASN change to 30371. RS [PERSON_NAME] Last …" at bounding box center [699, 325] width 1220 height 500
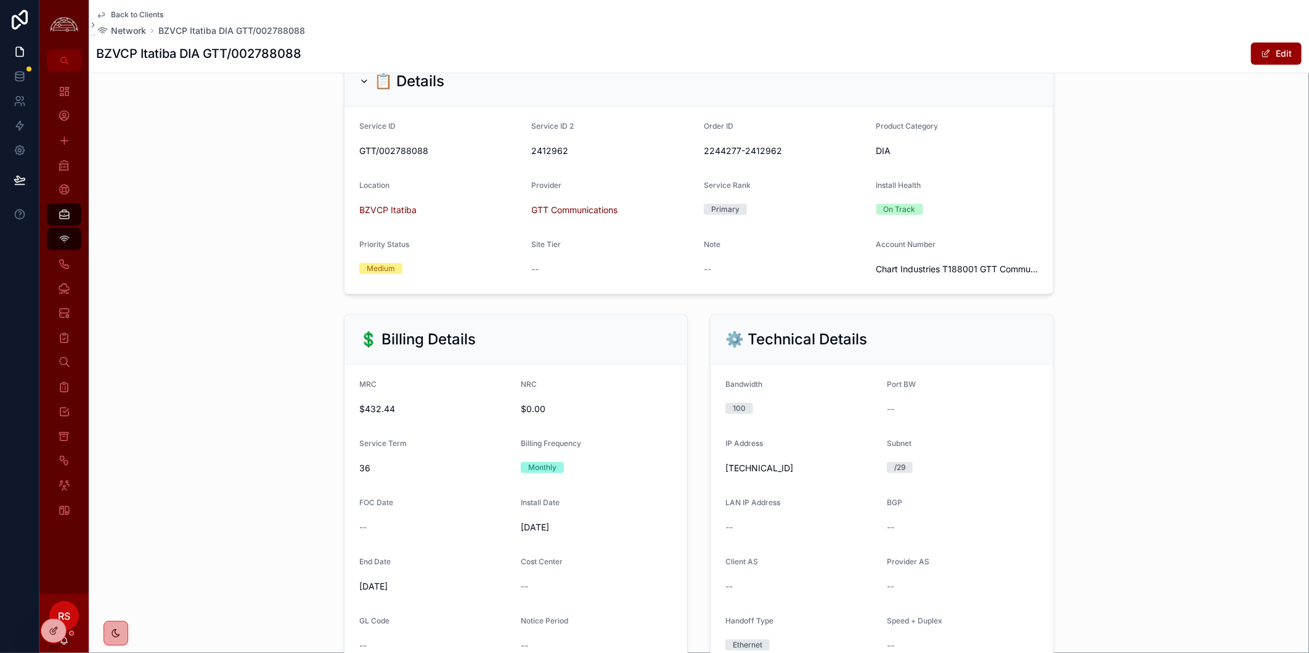
scroll to position [0, 0]
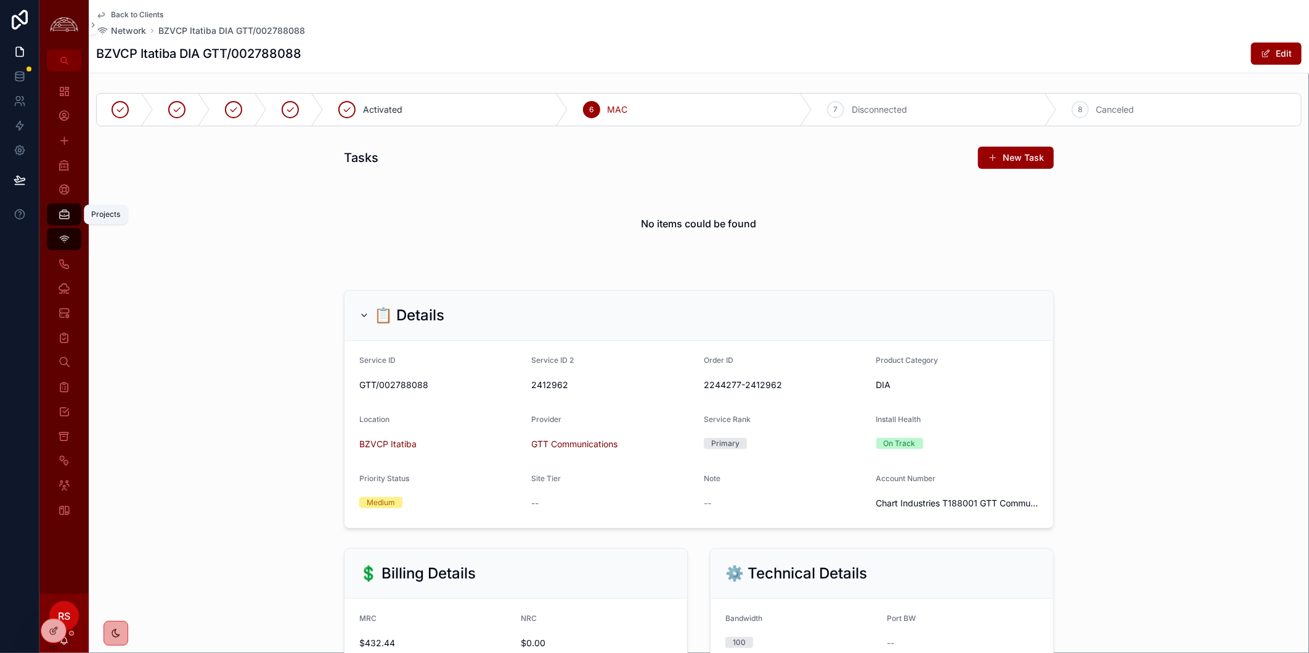
click at [67, 205] on div "Projects" at bounding box center [64, 215] width 20 height 20
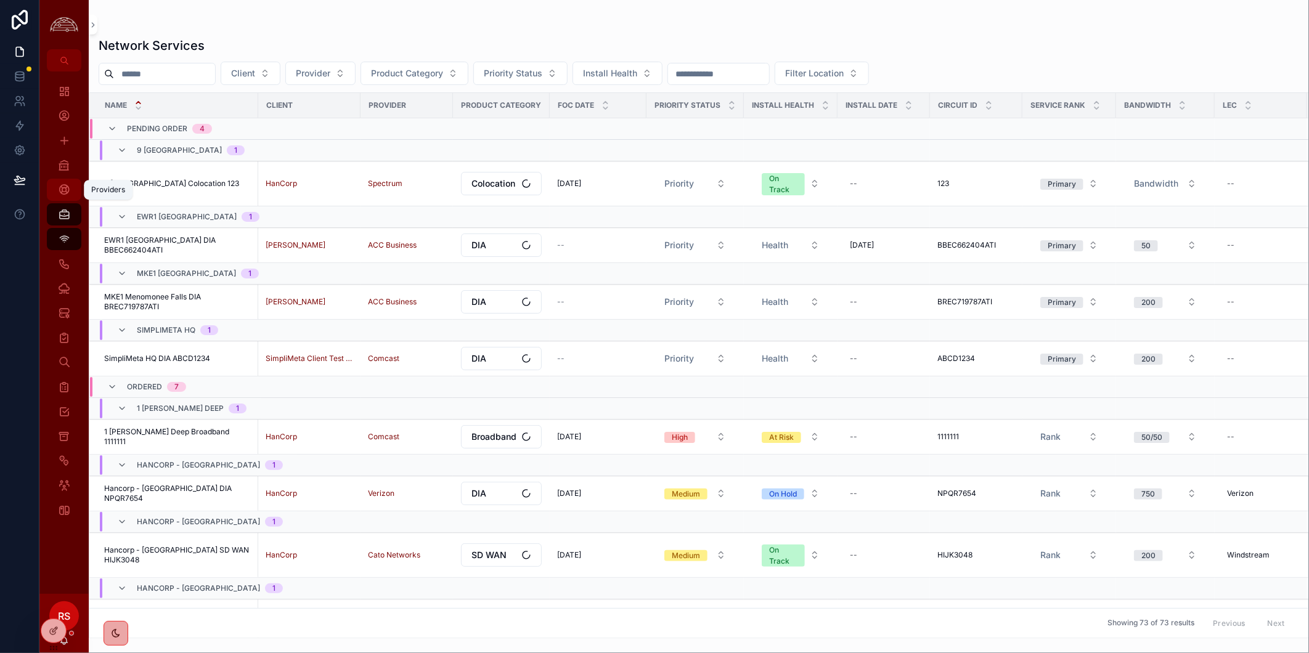
click at [67, 193] on icon "scrollable content" at bounding box center [64, 190] width 12 height 12
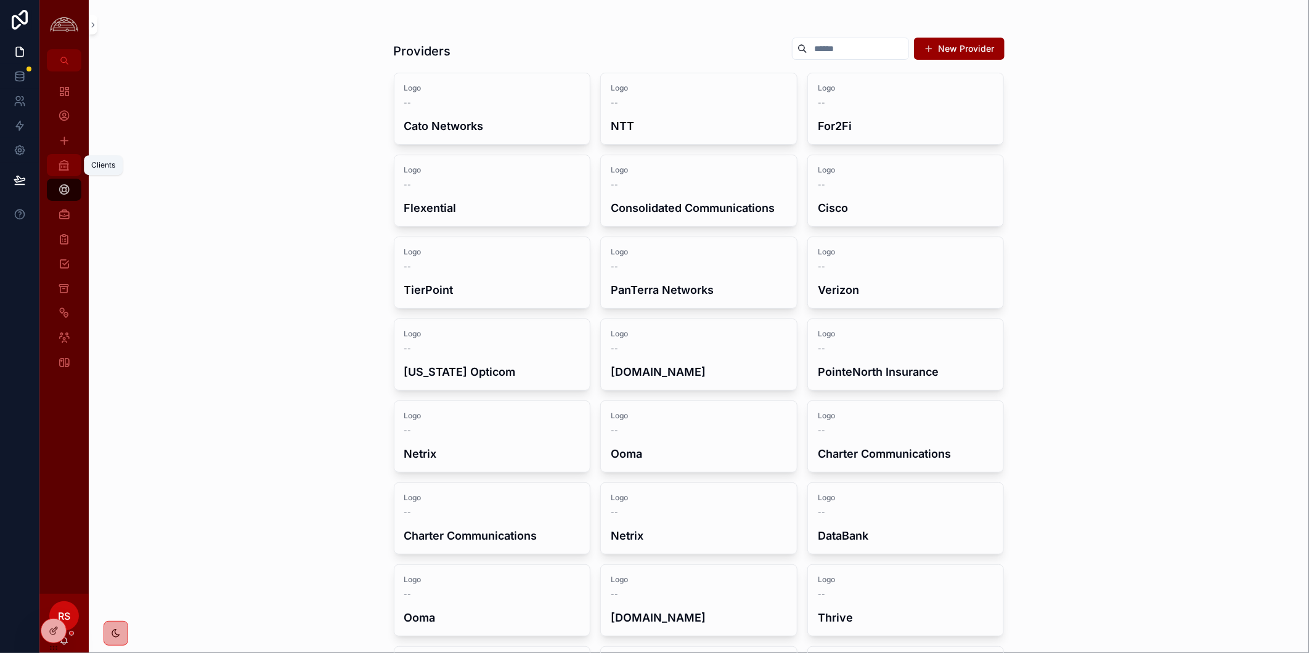
click at [65, 166] on icon "scrollable content" at bounding box center [64, 165] width 12 height 12
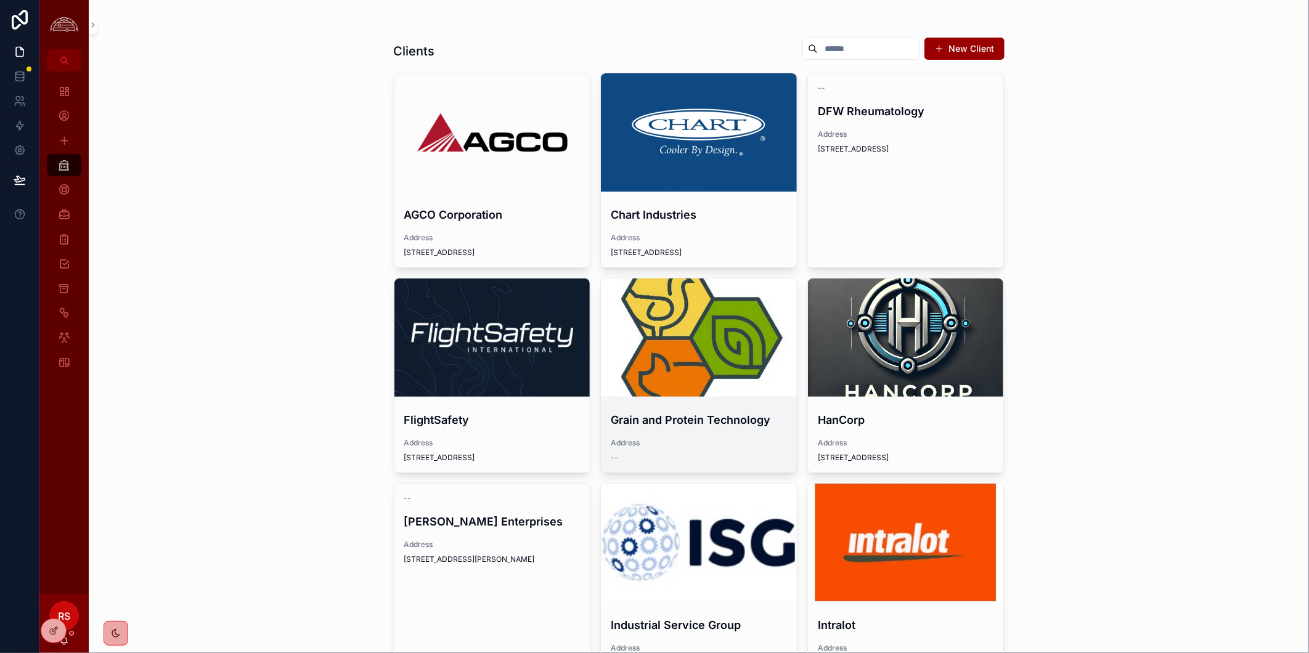
click at [678, 356] on div "scrollable content" at bounding box center [699, 338] width 196 height 118
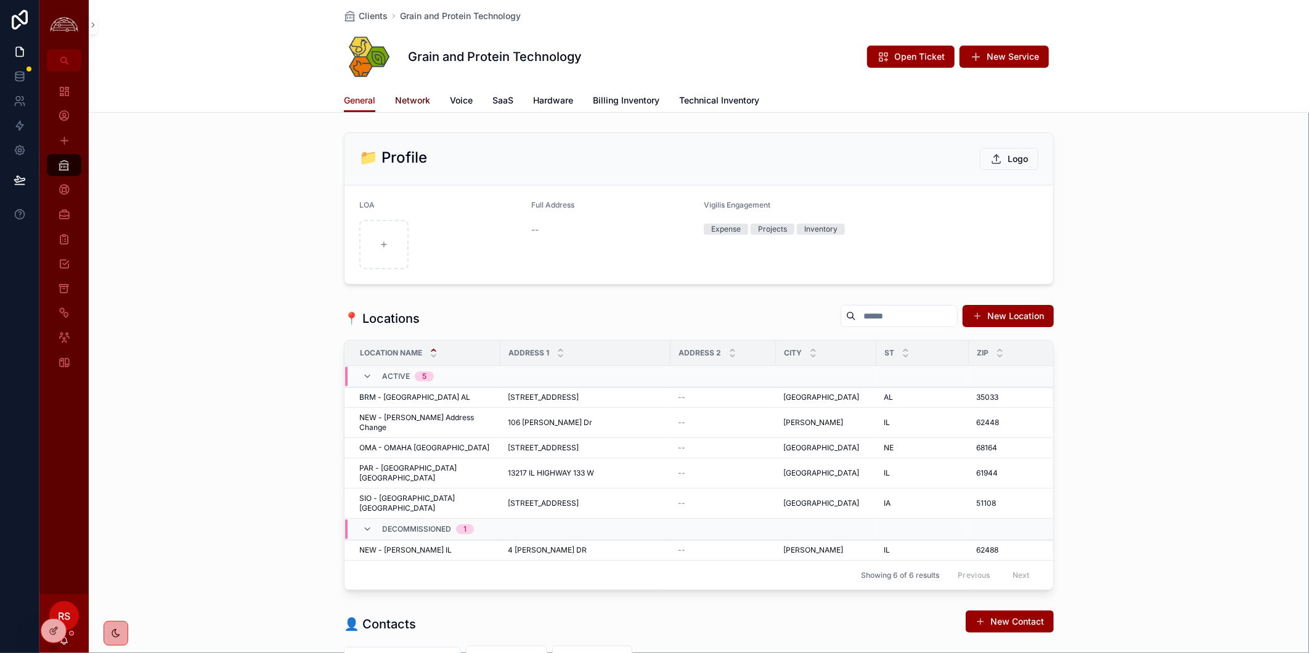
click at [404, 95] on span "Network" at bounding box center [412, 100] width 35 height 12
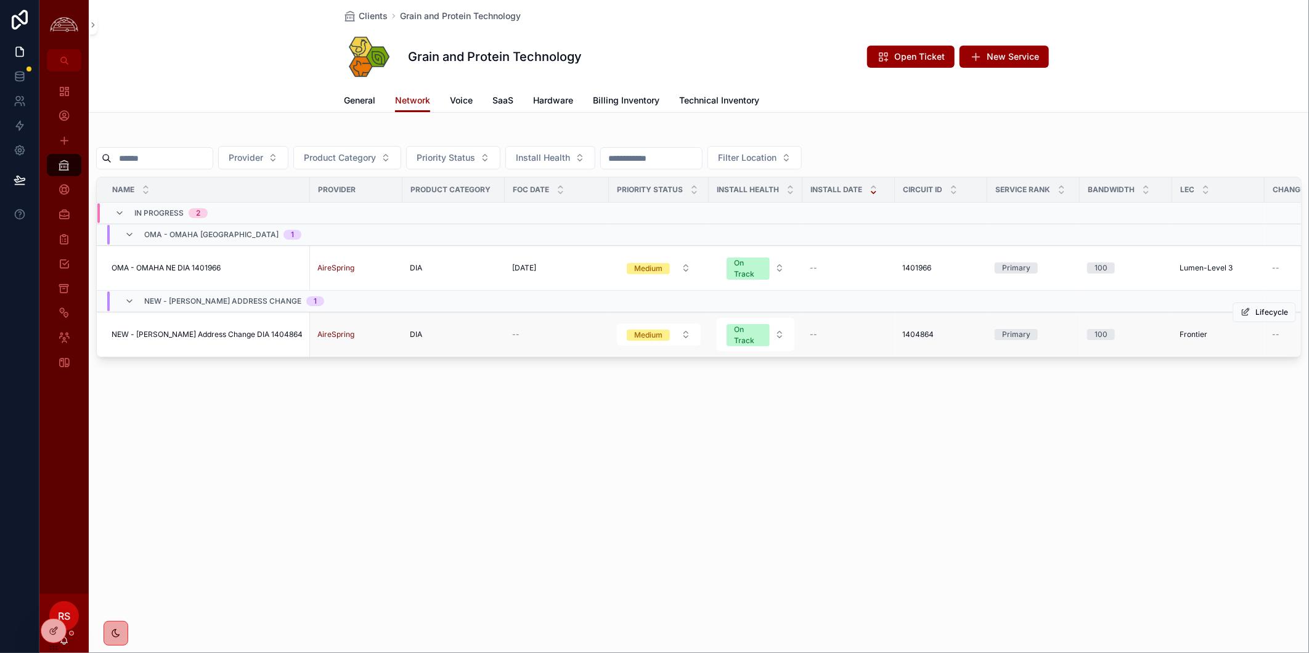
click at [200, 333] on span "NEW - [PERSON_NAME] Address Change DIA 1404864" at bounding box center [207, 335] width 191 height 10
